Goal: Task Accomplishment & Management: Manage account settings

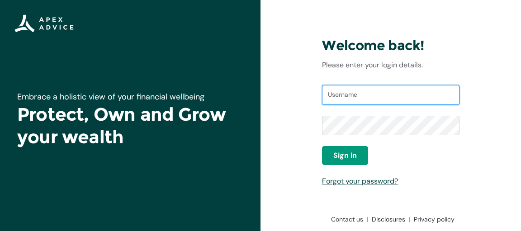
click at [356, 96] on input "Username" at bounding box center [391, 95] width 138 height 20
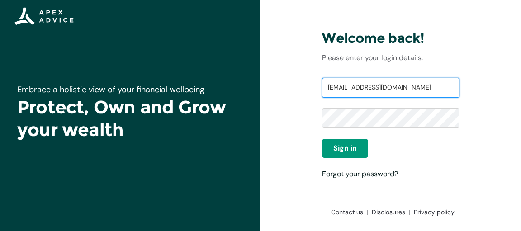
type input "jigdrel.namcha@gmail.com"
click at [361, 178] on link "Forgot your password?" at bounding box center [360, 174] width 76 height 10
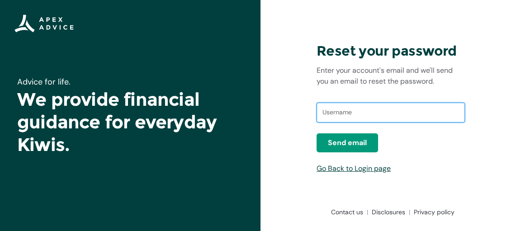
click at [382, 110] on input "text" at bounding box center [391, 113] width 148 height 20
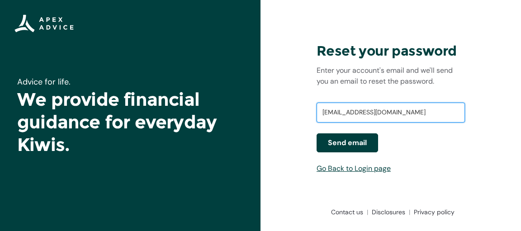
type input "jigdrel.namcha@gmail.com"
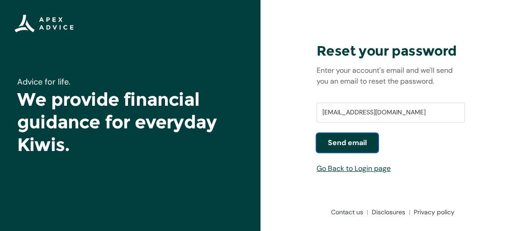
click at [352, 142] on span "Send email" at bounding box center [347, 143] width 39 height 11
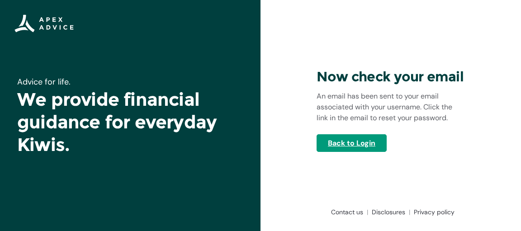
click at [358, 147] on link "Back to Login" at bounding box center [352, 143] width 70 height 18
